Goal: Communication & Community: Share content

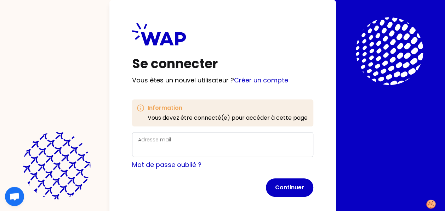
click at [262, 141] on div "Adresse mail" at bounding box center [222, 144] width 169 height 18
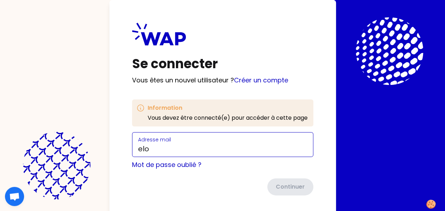
type input "[EMAIL_ADDRESS][DOMAIN_NAME]"
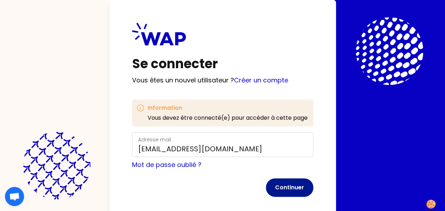
click at [301, 185] on button "Continuer" at bounding box center [289, 187] width 47 height 18
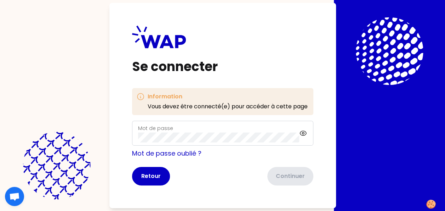
click at [247, 131] on div "Mot de passe" at bounding box center [219, 133] width 162 height 18
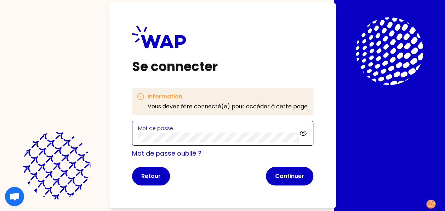
click button "Continuer" at bounding box center [289, 176] width 47 height 18
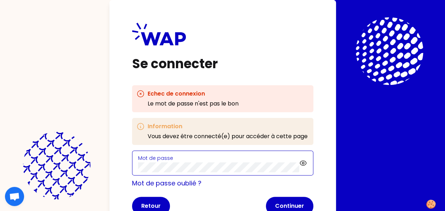
click button "Continuer" at bounding box center [289, 205] width 47 height 18
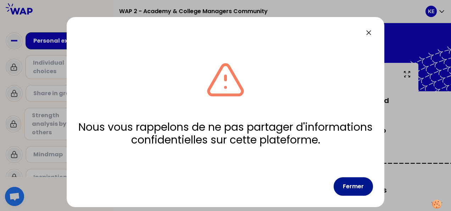
click at [343, 184] on button "Fermer" at bounding box center [352, 186] width 39 height 18
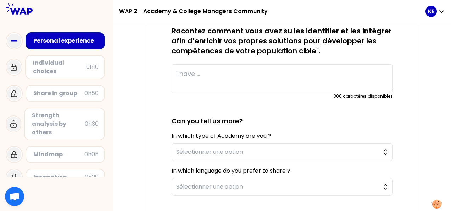
scroll to position [188, 0]
